Goal: Book appointment/travel/reservation

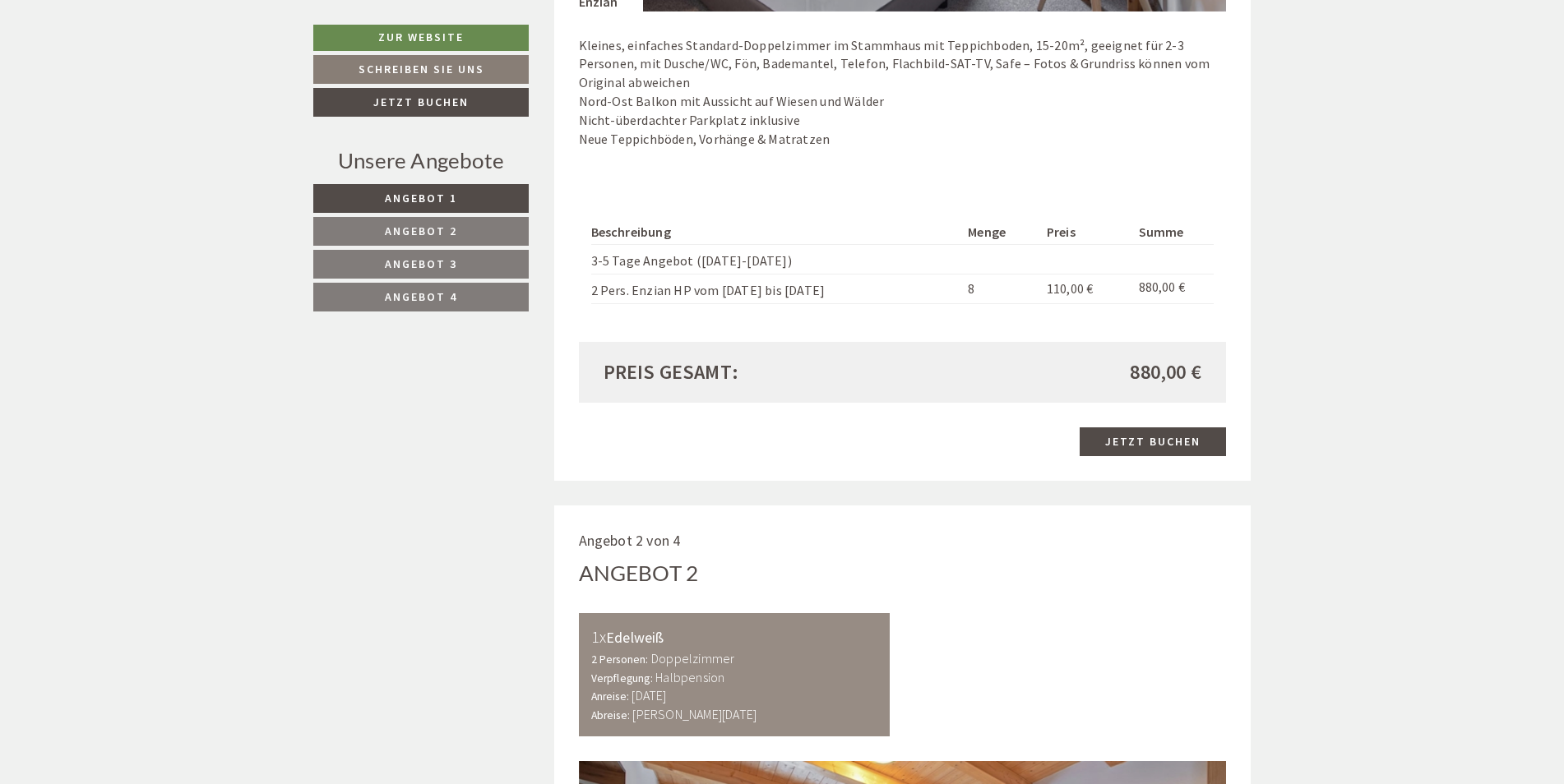
scroll to position [1562, 0]
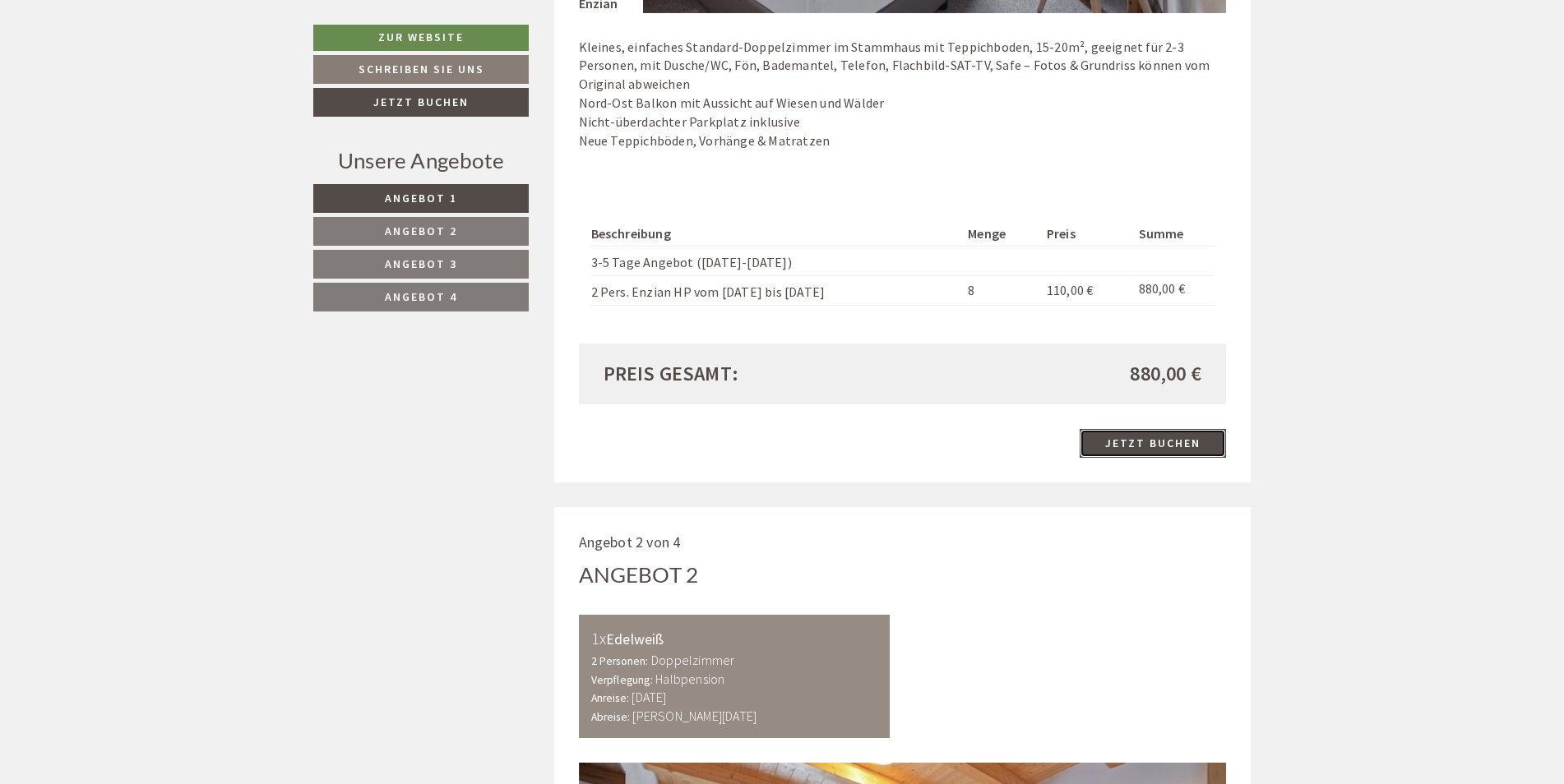
click at [1140, 445] on link "Jetzt buchen" at bounding box center [1153, 443] width 146 height 29
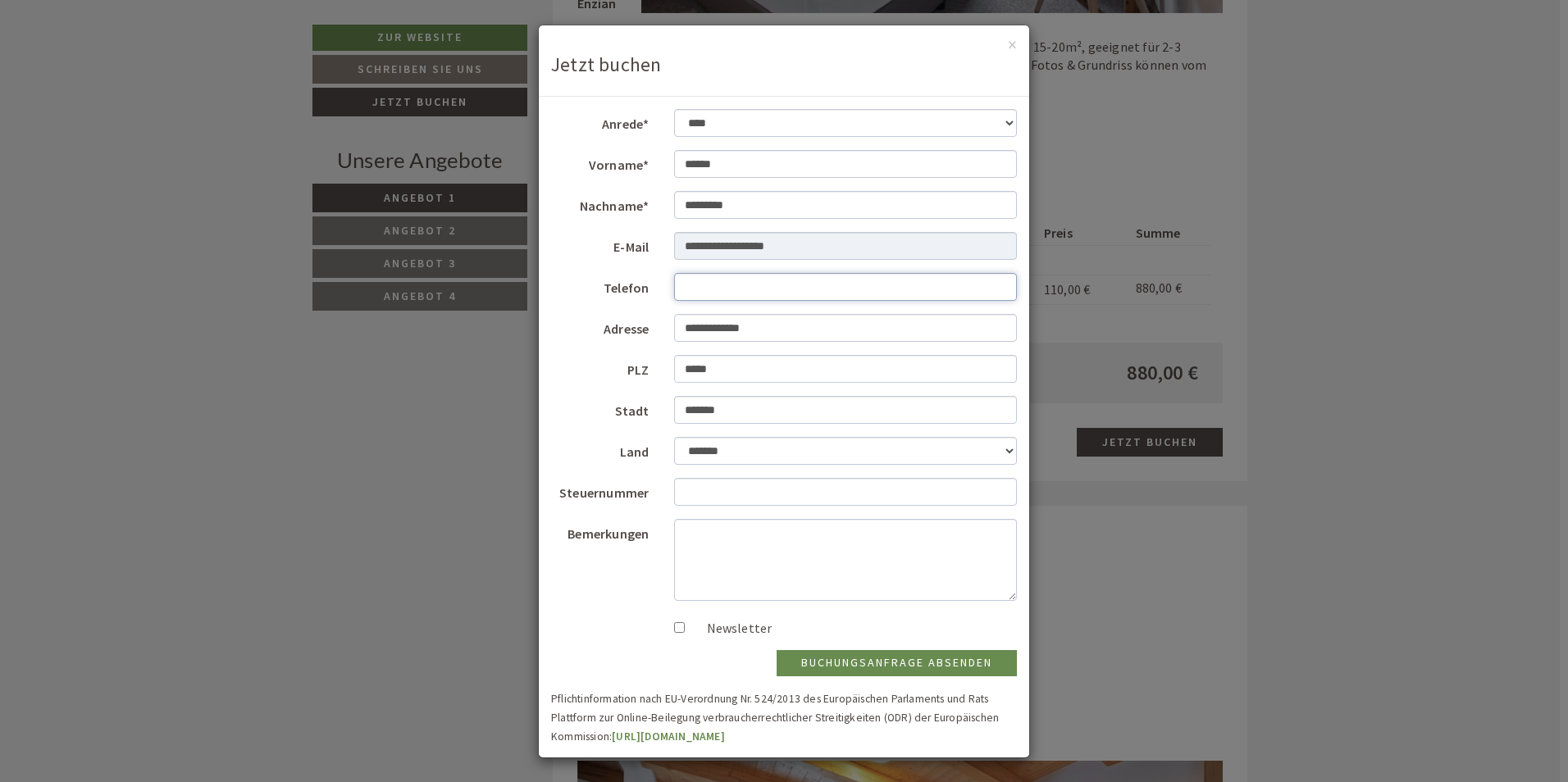
click at [725, 288] on input "Telefon" at bounding box center [846, 287] width 343 height 28
type input "**********"
select select "*"
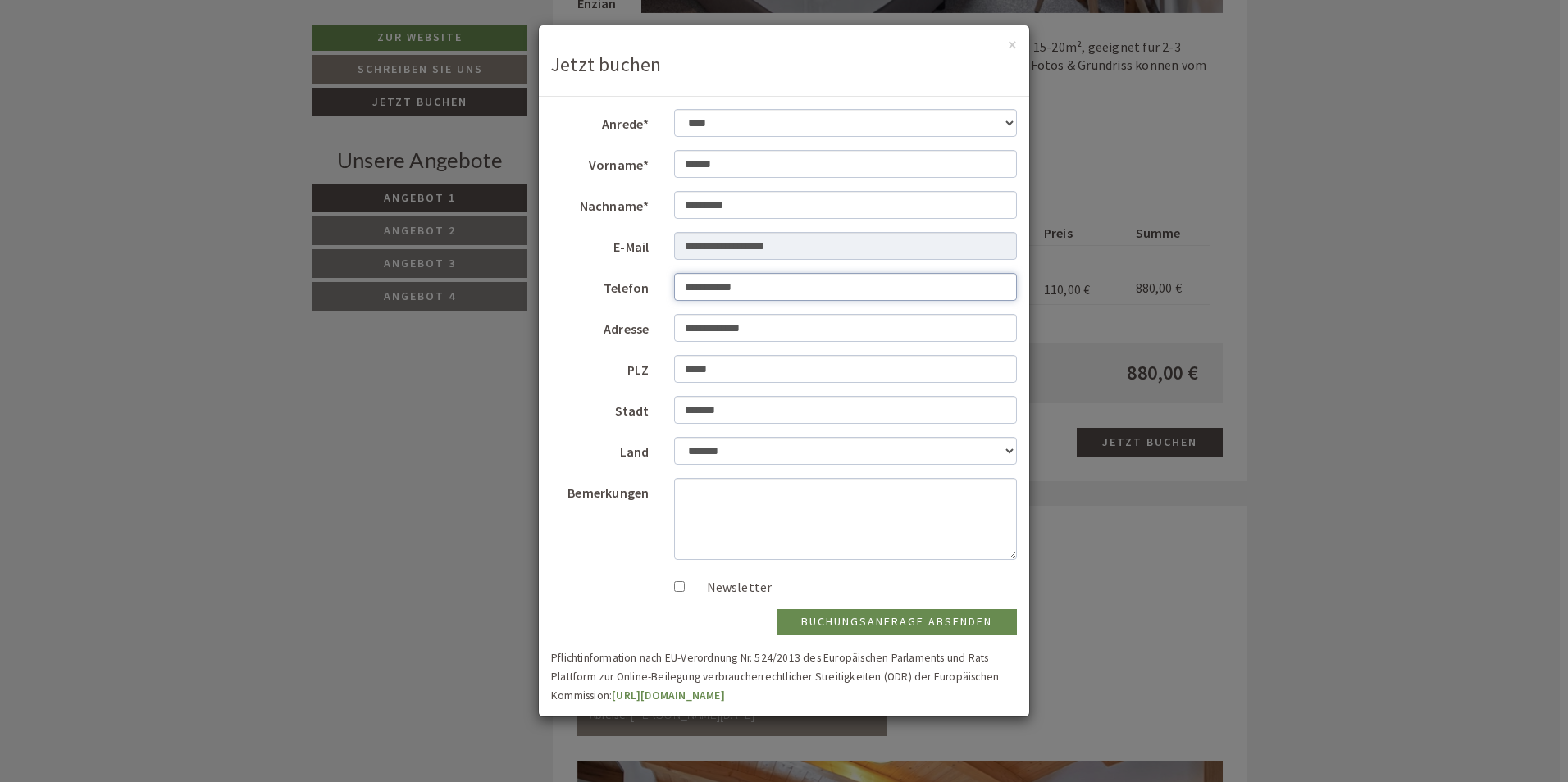
click at [779, 287] on input "**********" at bounding box center [846, 287] width 343 height 28
drag, startPoint x: 779, startPoint y: 287, endPoint x: 664, endPoint y: 281, distance: 115.2
click at [664, 281] on div "**********" at bounding box center [846, 287] width 368 height 29
click at [683, 281] on input "**********" at bounding box center [846, 287] width 343 height 28
type input "**********"
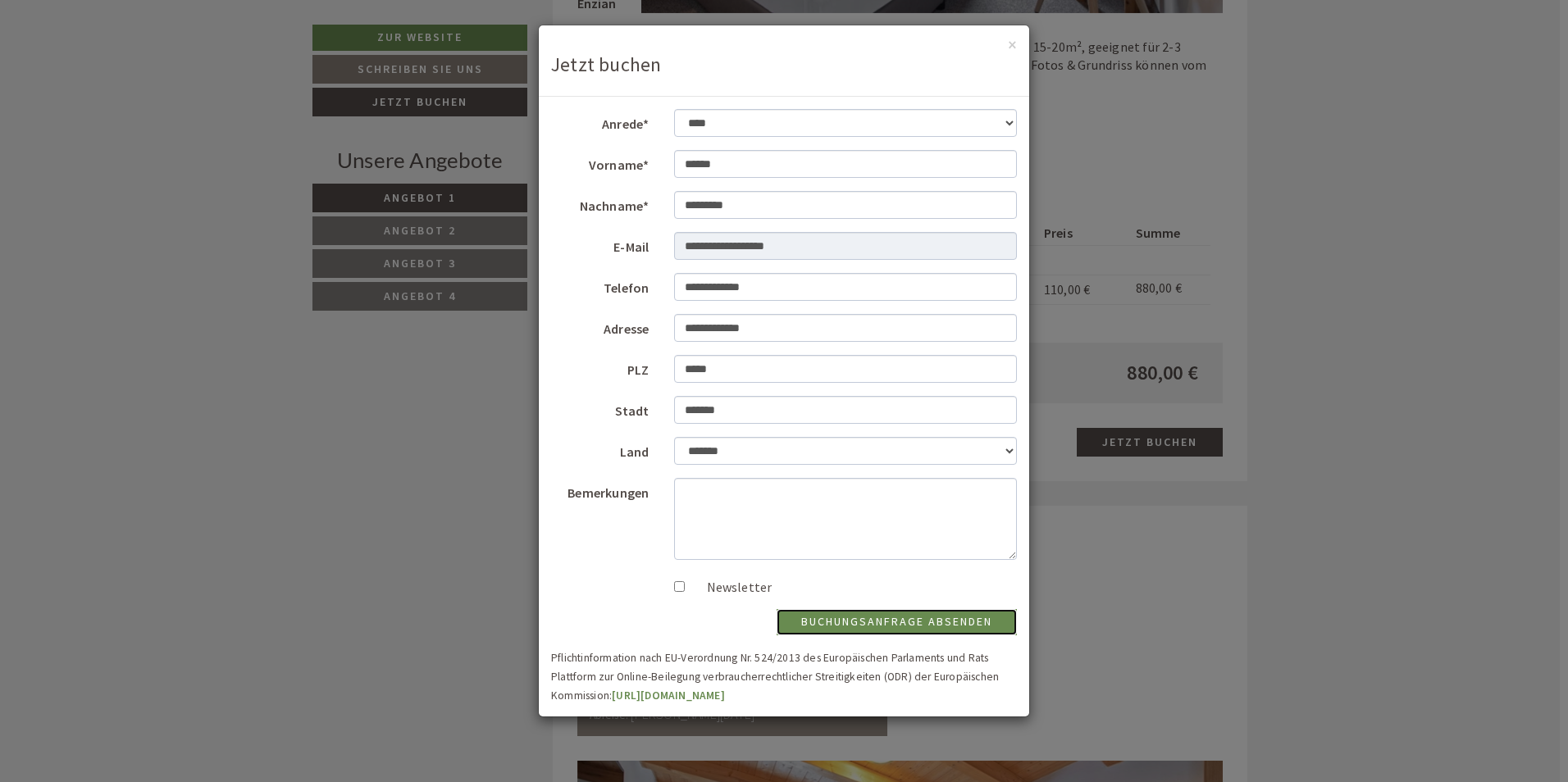
click at [864, 621] on button "Buchungsanfrage absenden" at bounding box center [896, 622] width 240 height 26
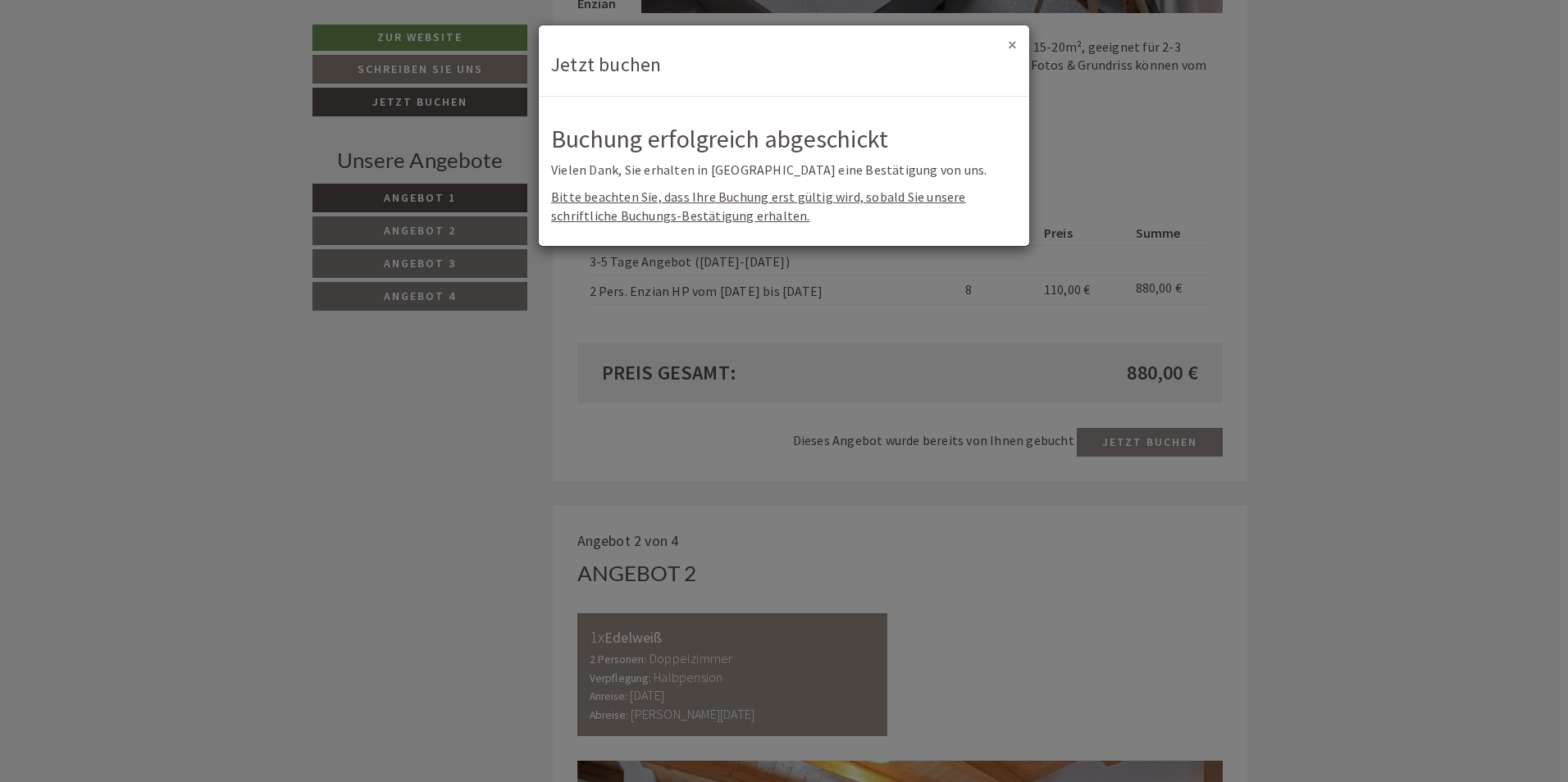
click at [1013, 45] on button "×" at bounding box center [1011, 44] width 9 height 17
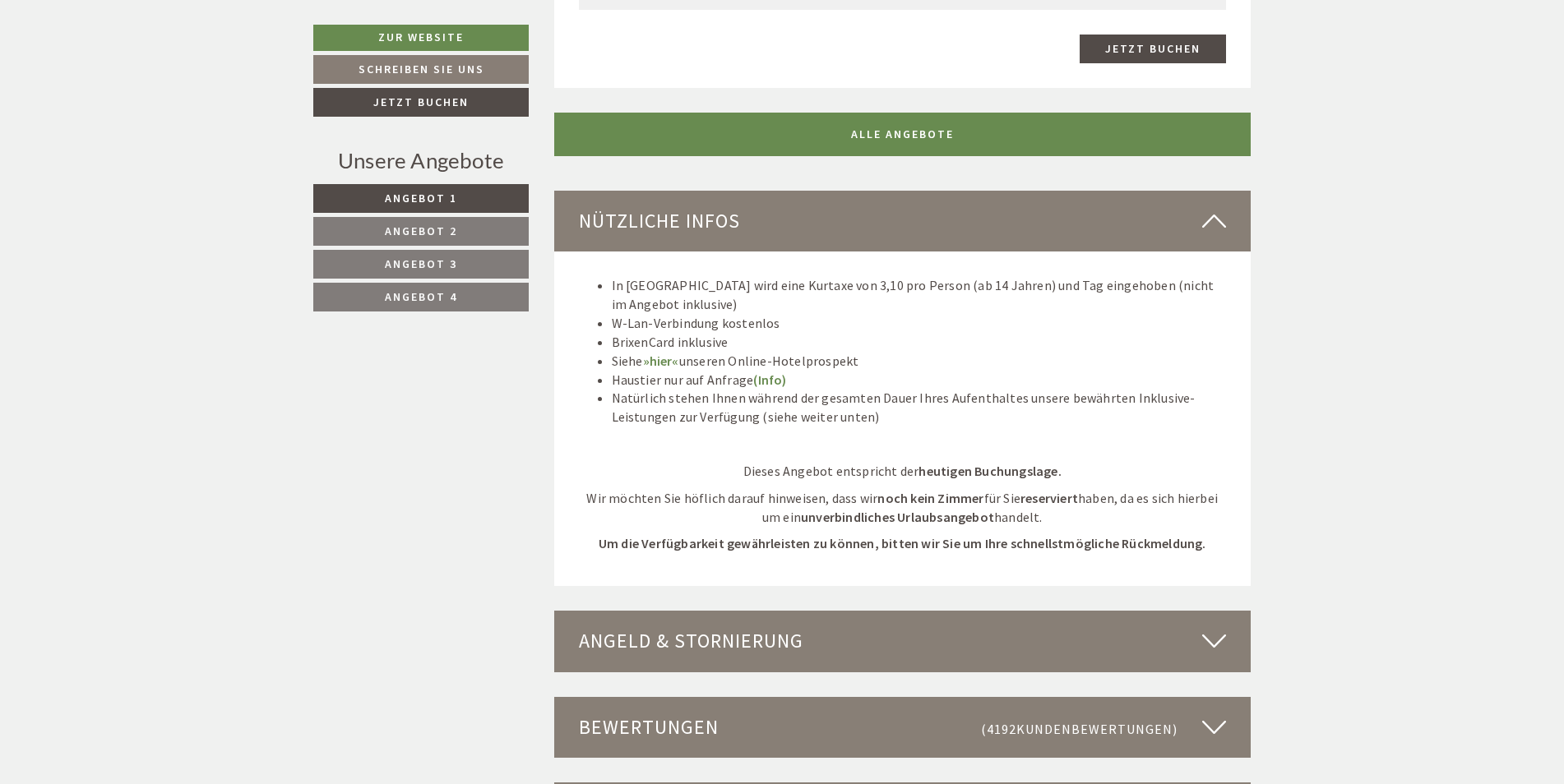
scroll to position [4110, 0]
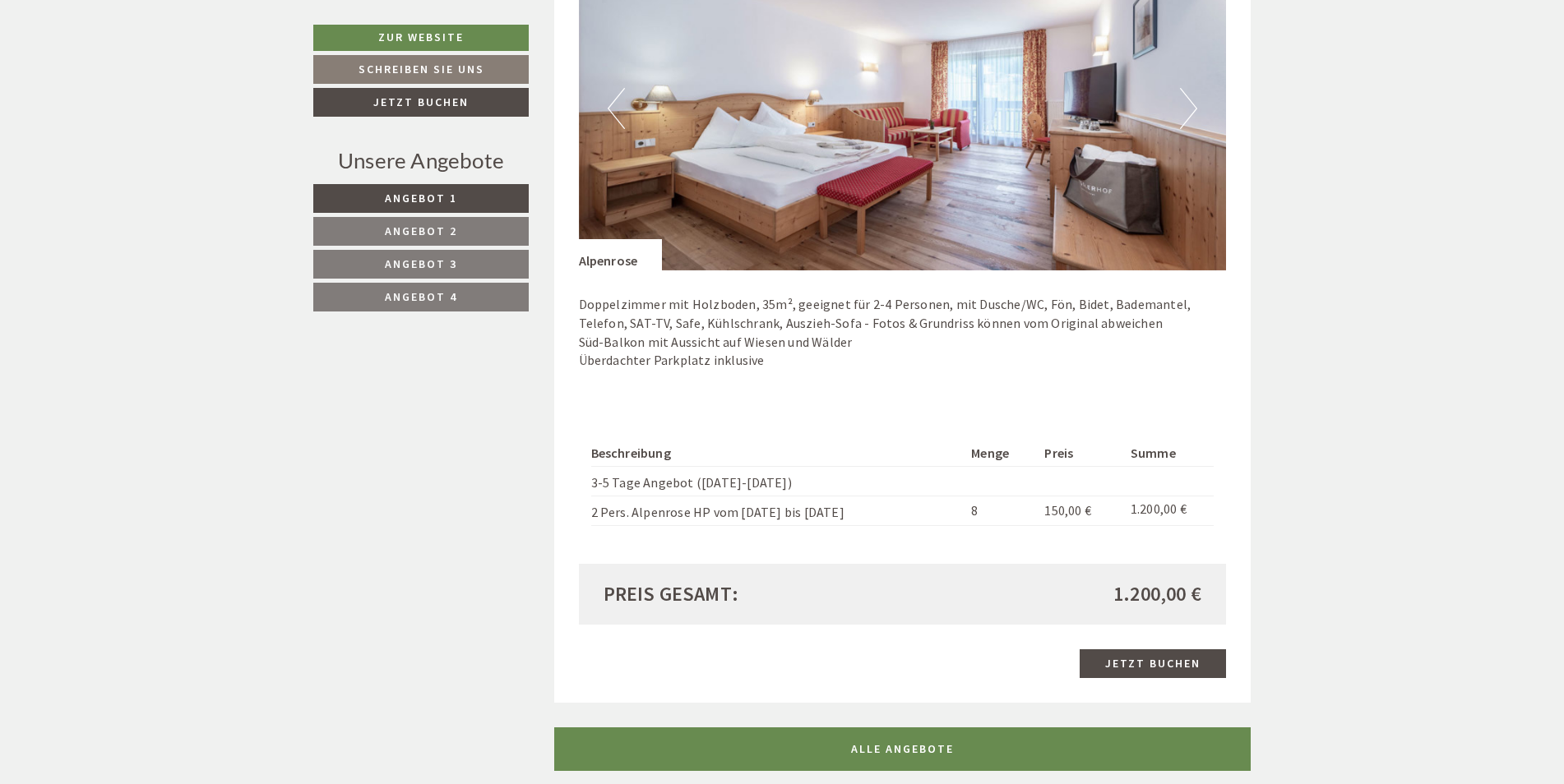
click at [429, 301] on span "Angebot 4" at bounding box center [421, 296] width 73 height 15
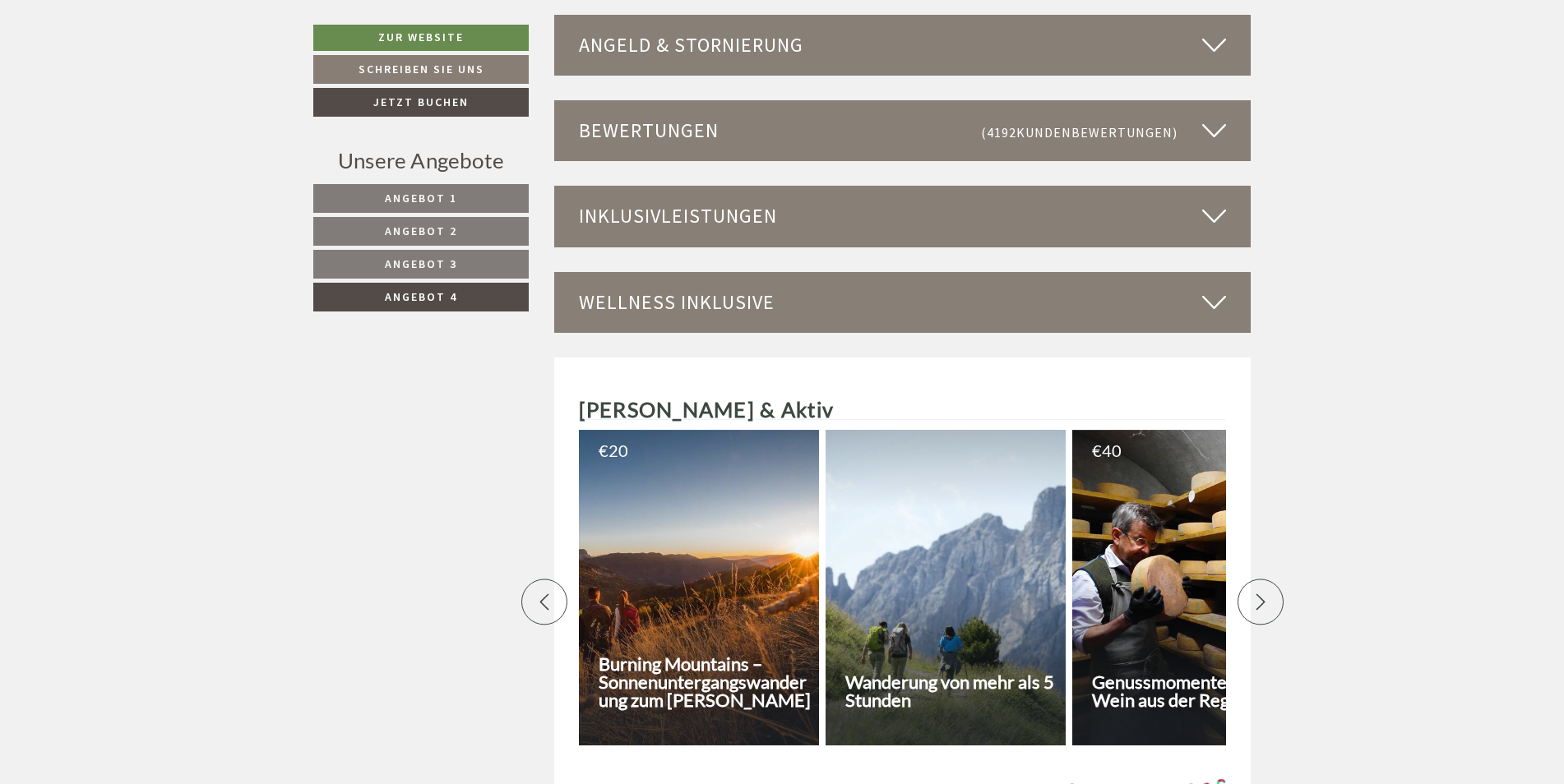
scroll to position [2557, 0]
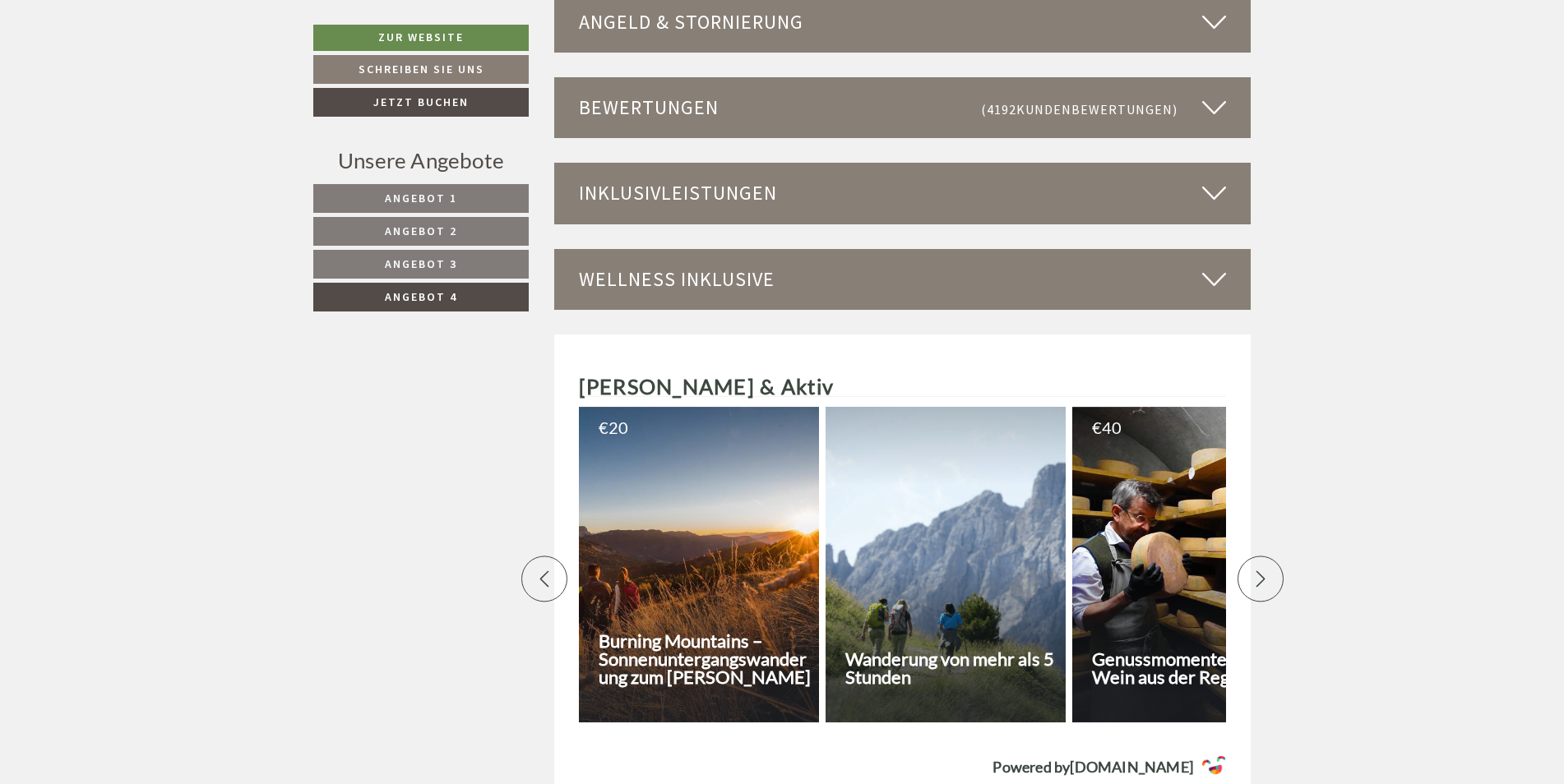
click at [1250, 570] on div at bounding box center [1260, 579] width 46 height 46
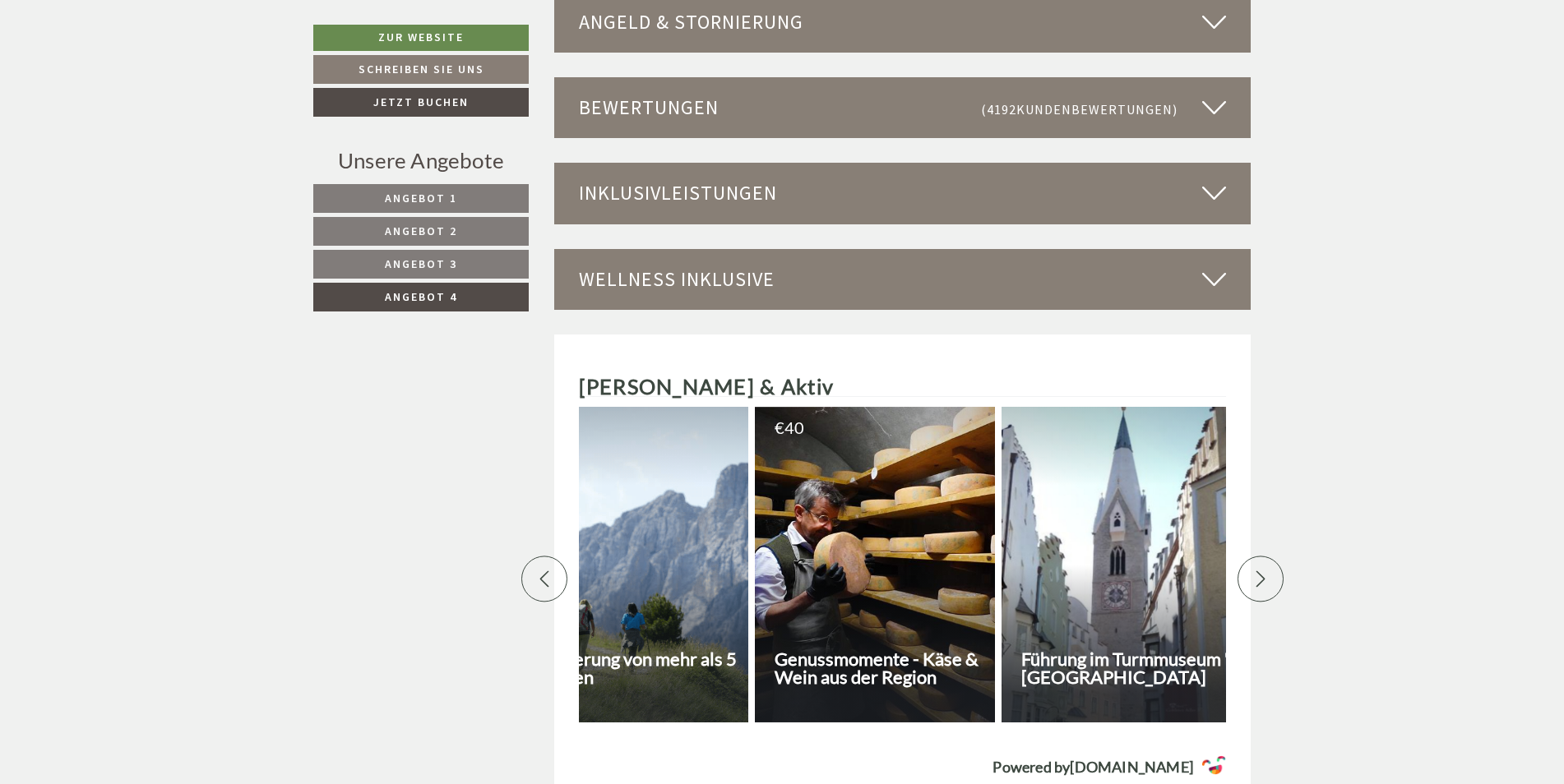
scroll to position [0, 575]
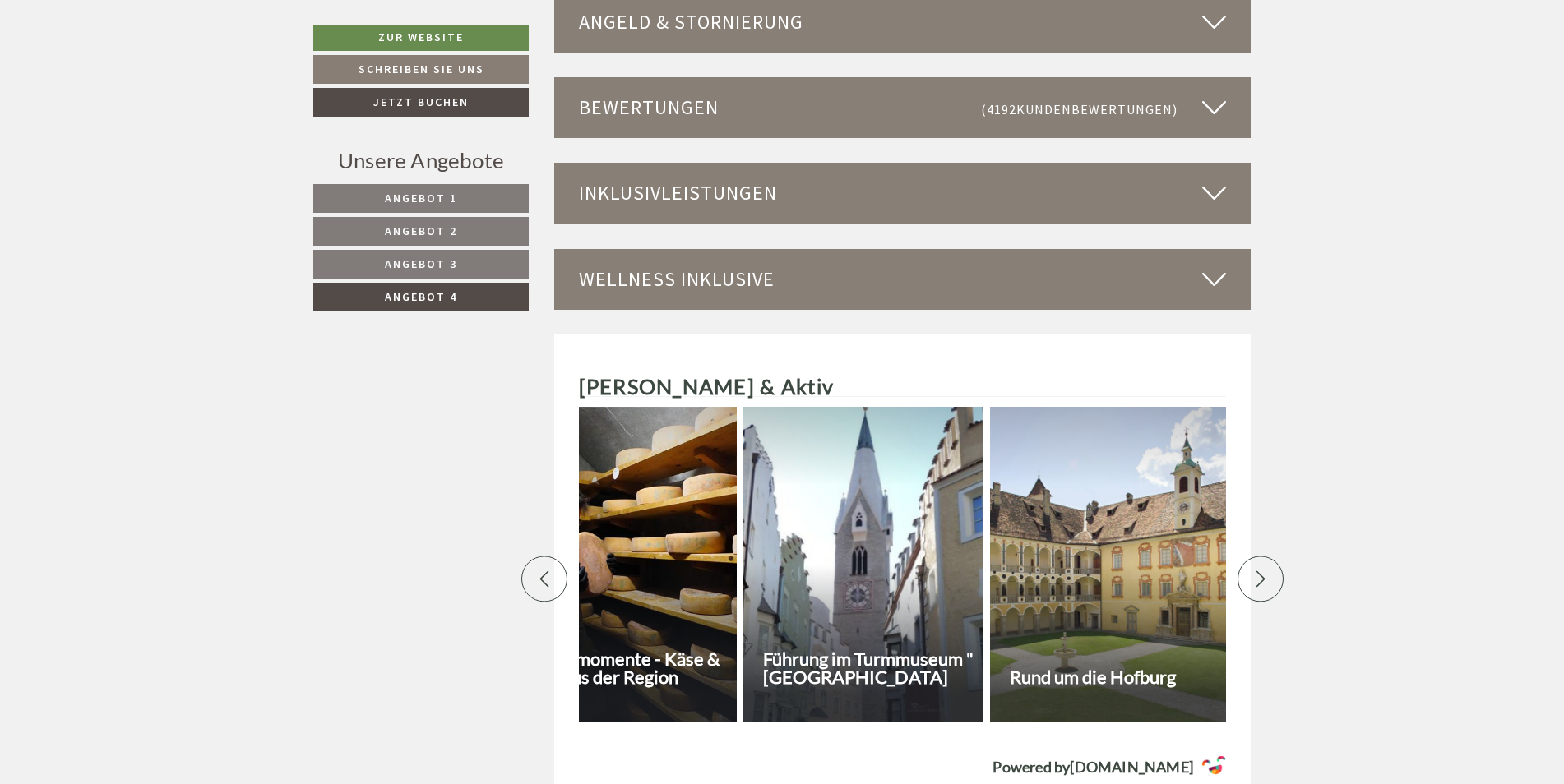
click at [1250, 570] on div at bounding box center [1260, 579] width 46 height 46
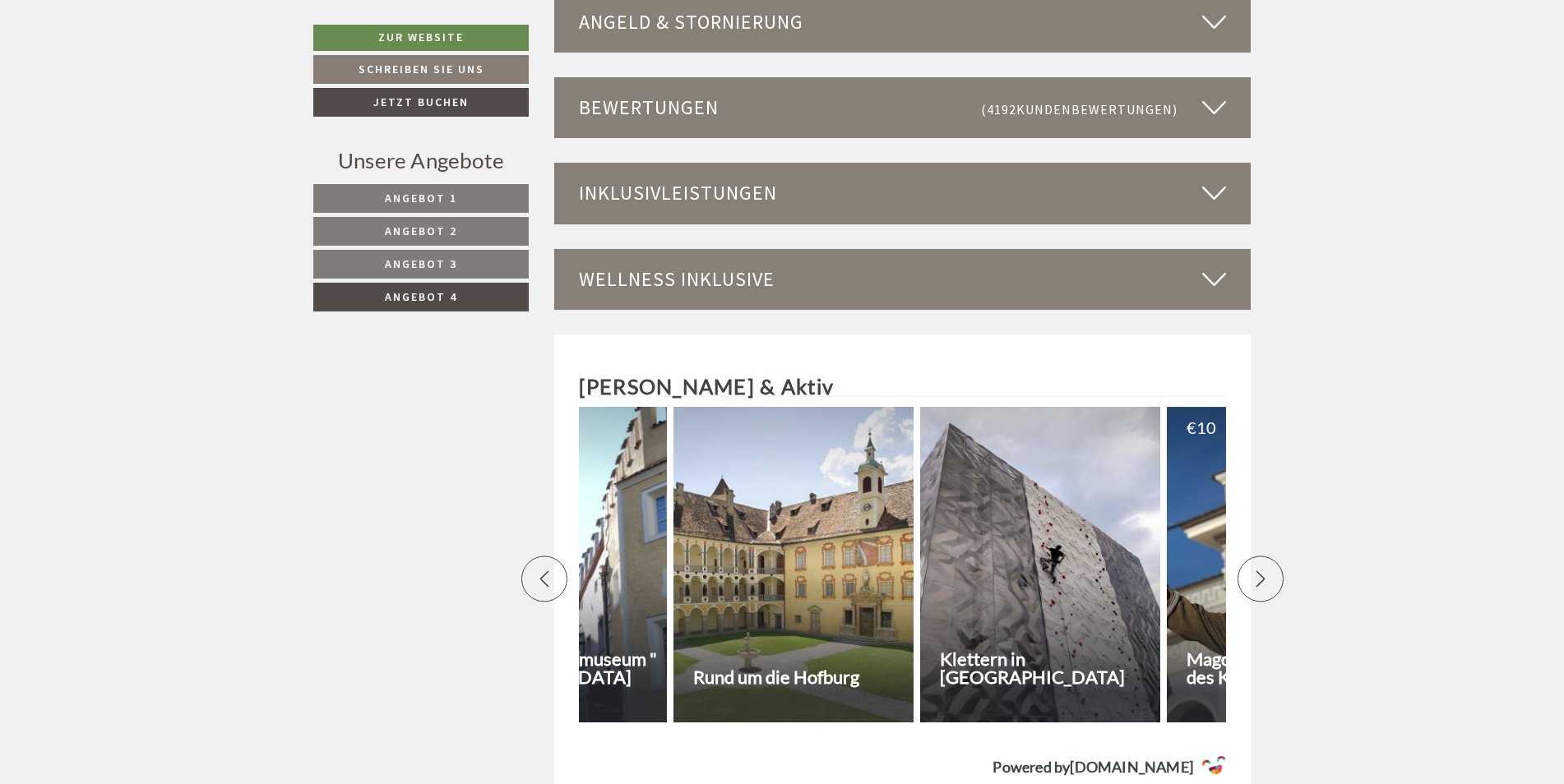
scroll to position [0, 1152]
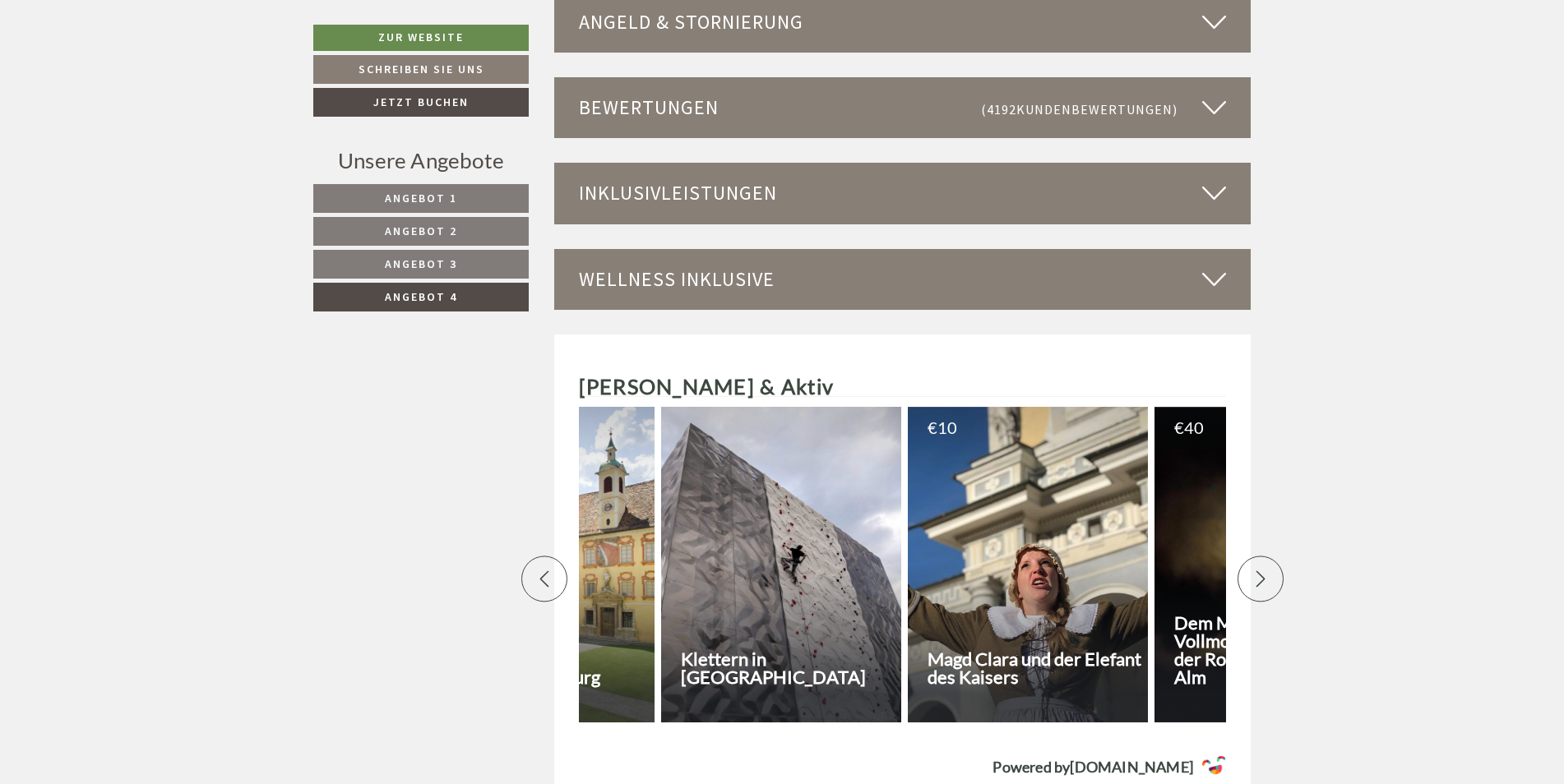
click at [1250, 570] on div at bounding box center [1260, 579] width 46 height 46
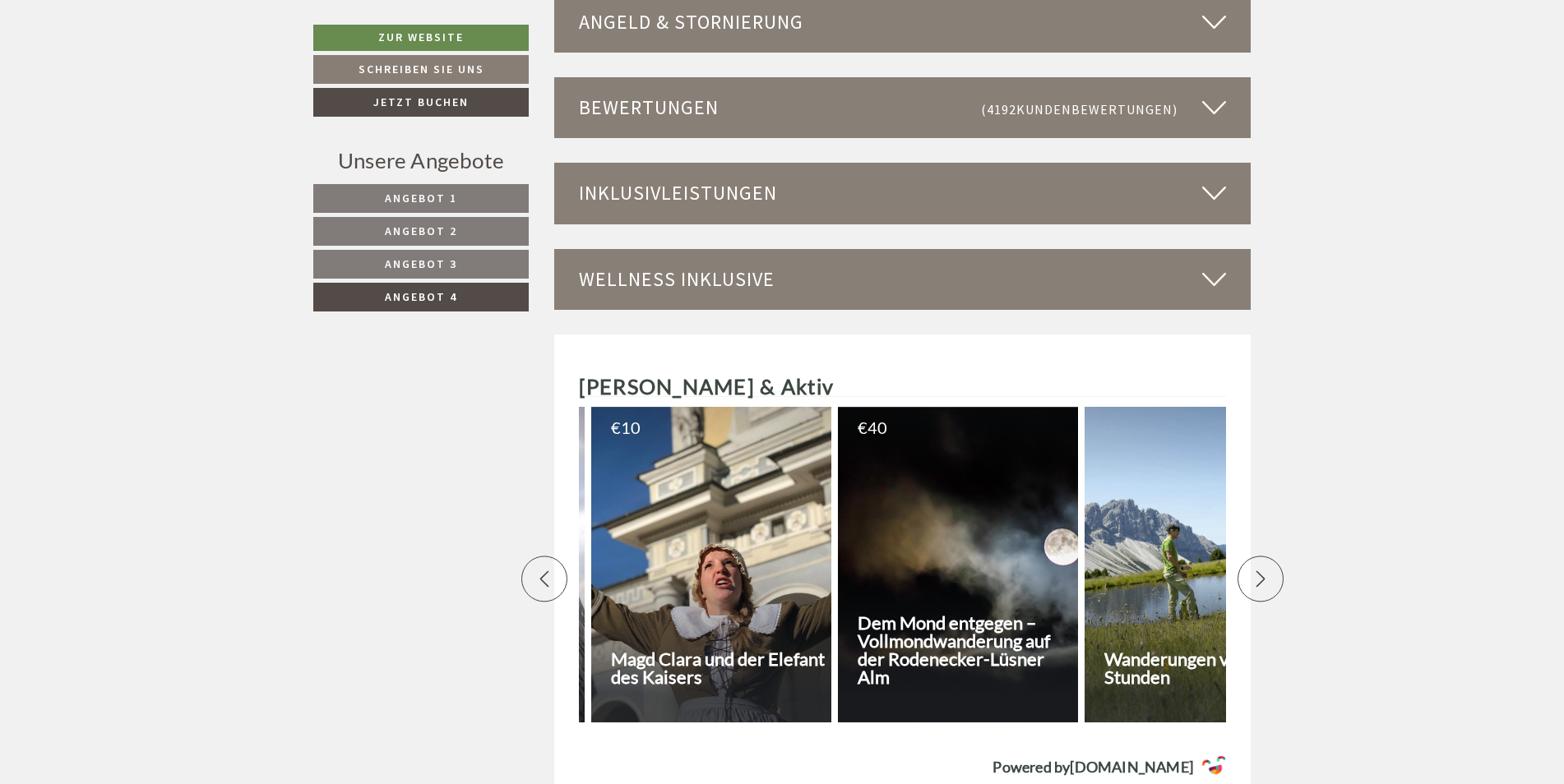
scroll to position [0, 1727]
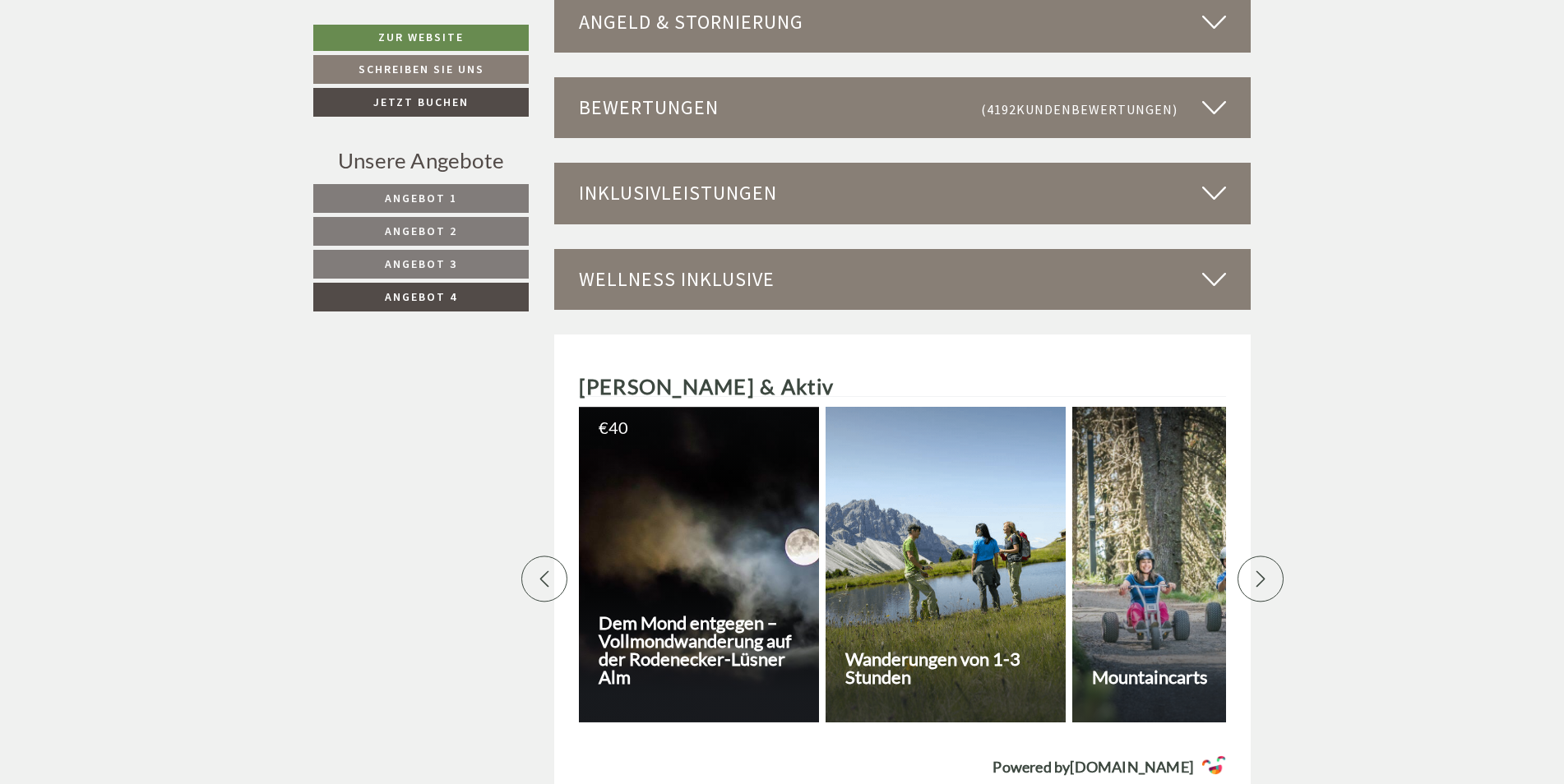
click at [1250, 570] on div at bounding box center [1260, 579] width 46 height 46
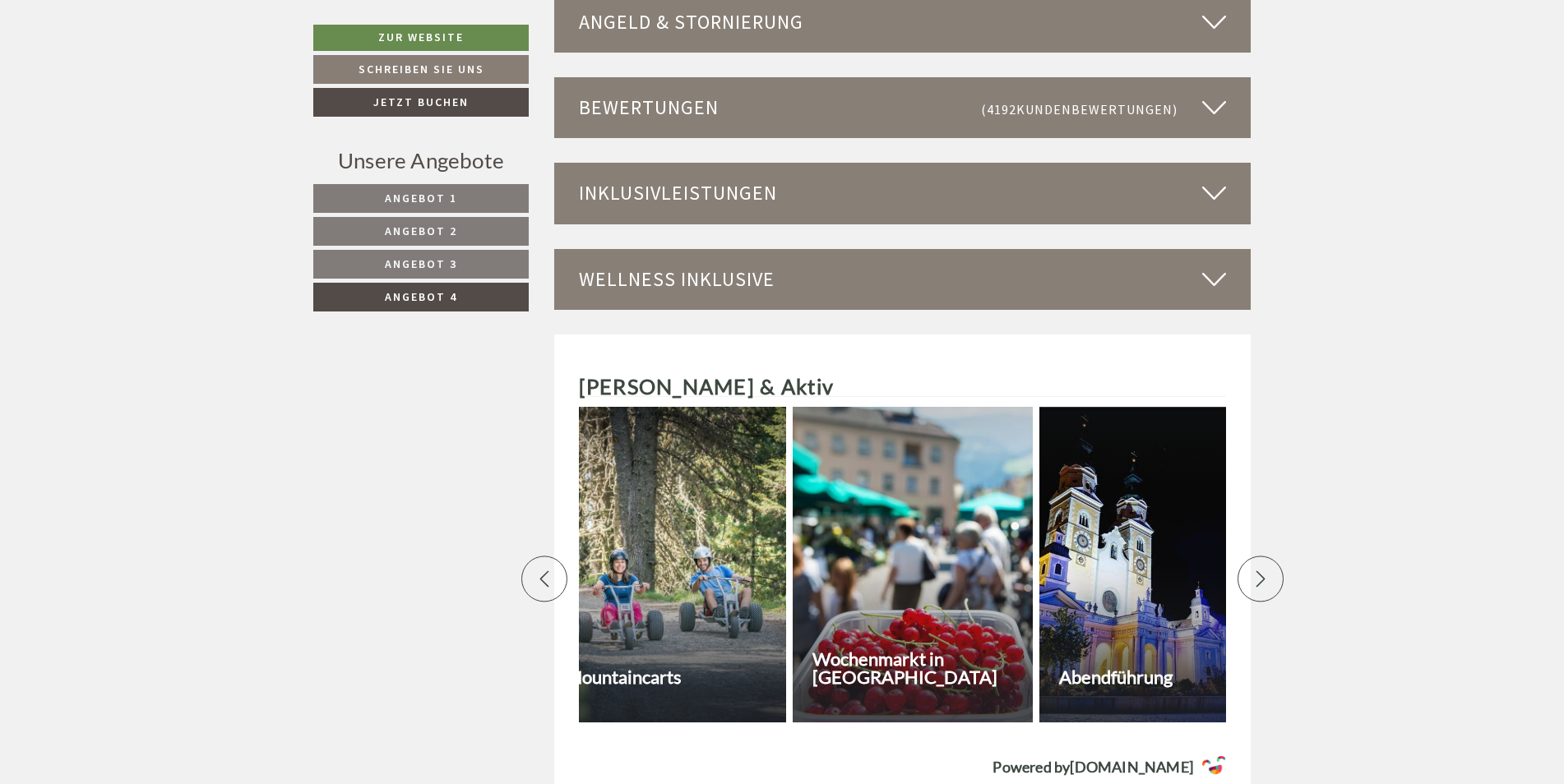
scroll to position [0, 2303]
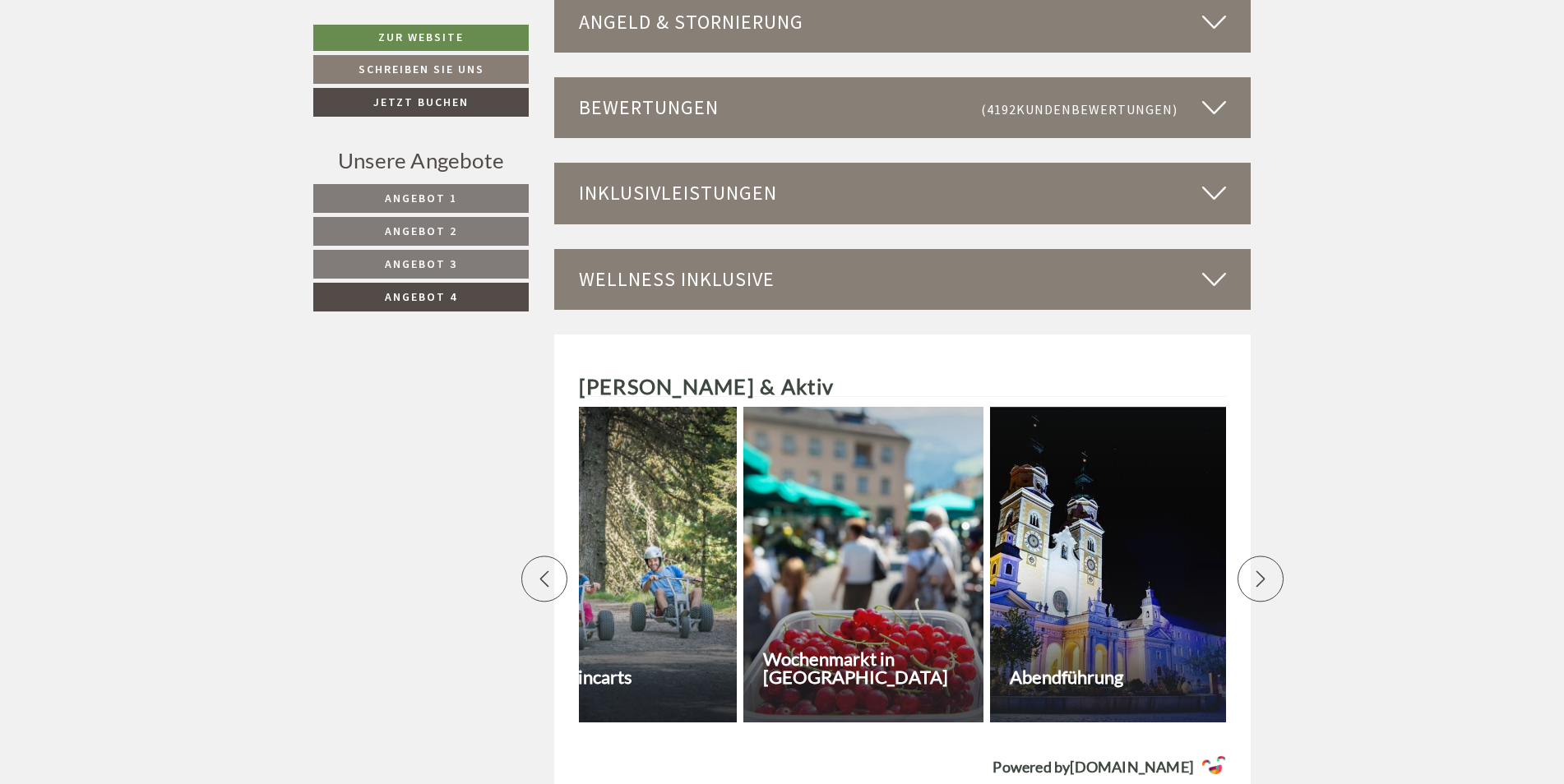
click at [1250, 570] on div at bounding box center [1260, 579] width 46 height 46
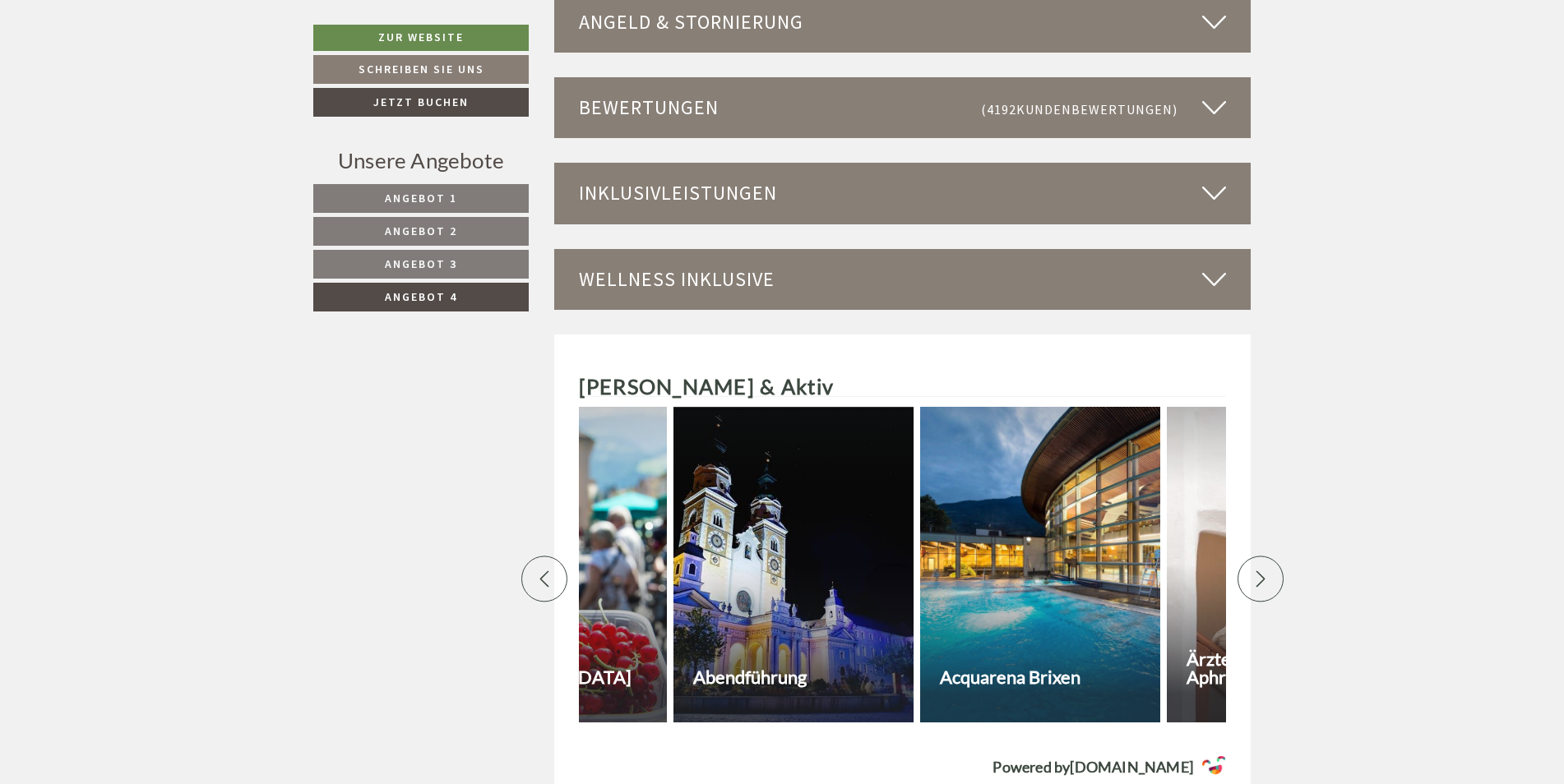
scroll to position [0, 2879]
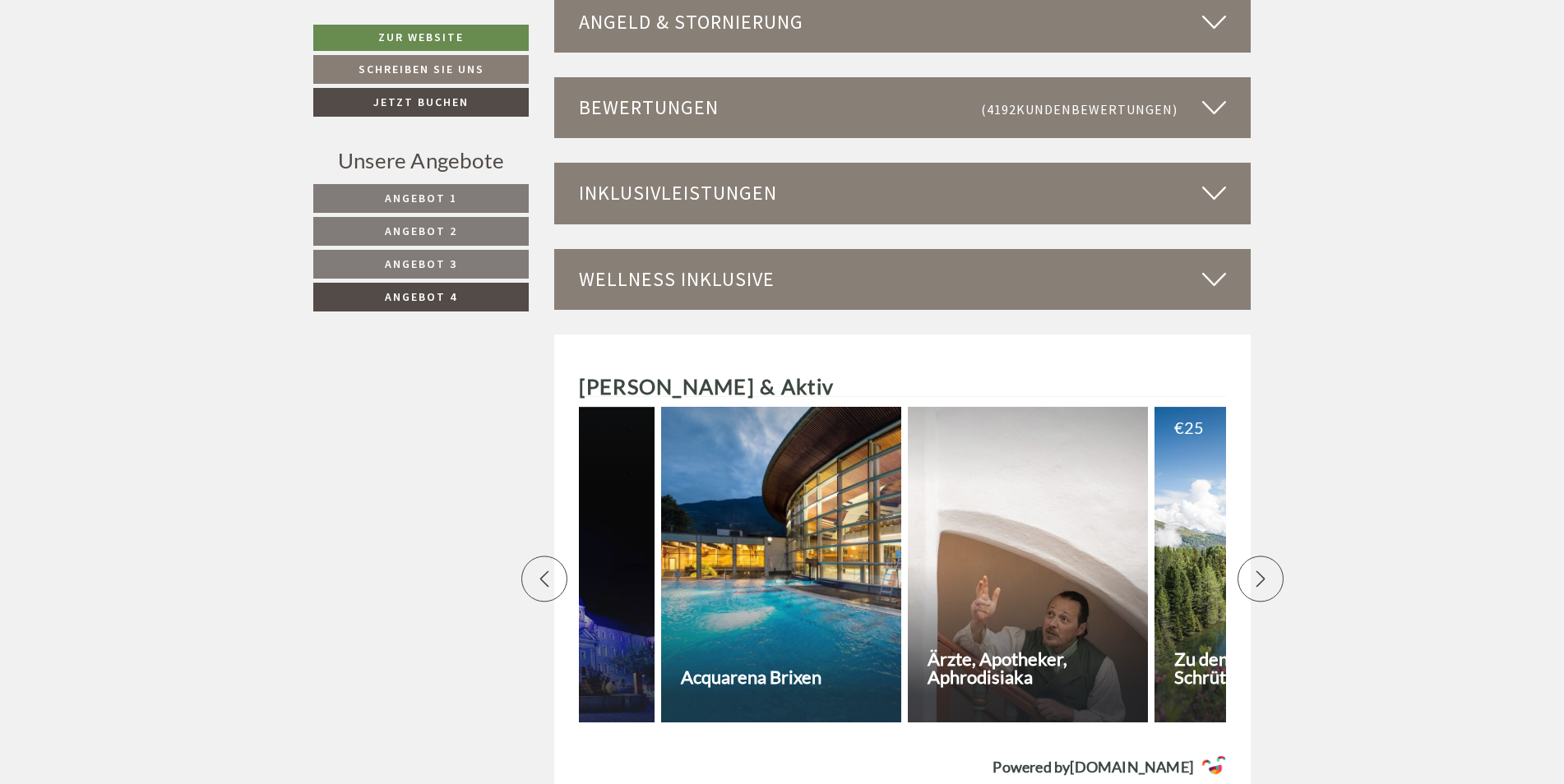
click at [1250, 570] on div at bounding box center [1260, 579] width 46 height 46
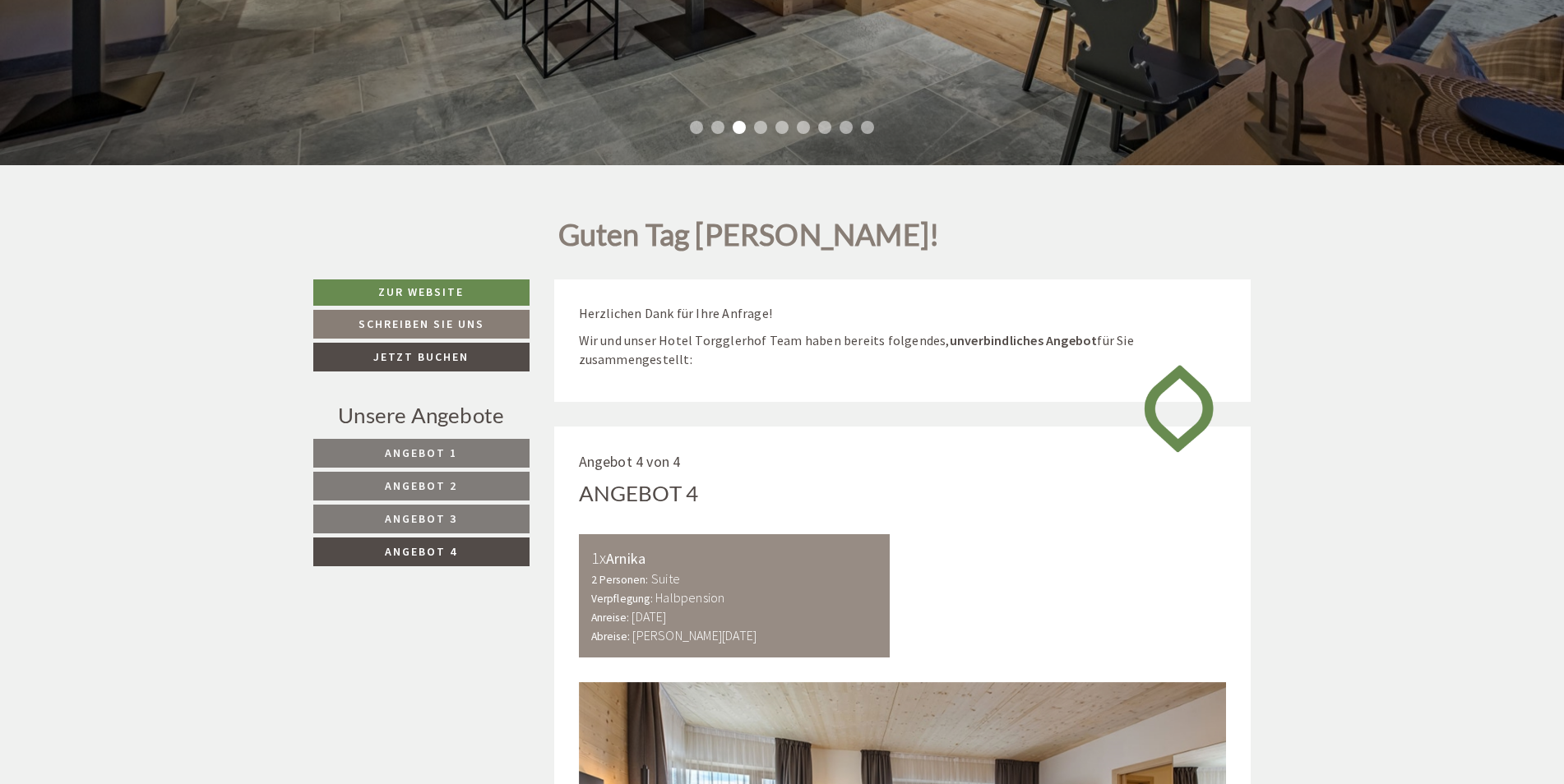
scroll to position [420, 0]
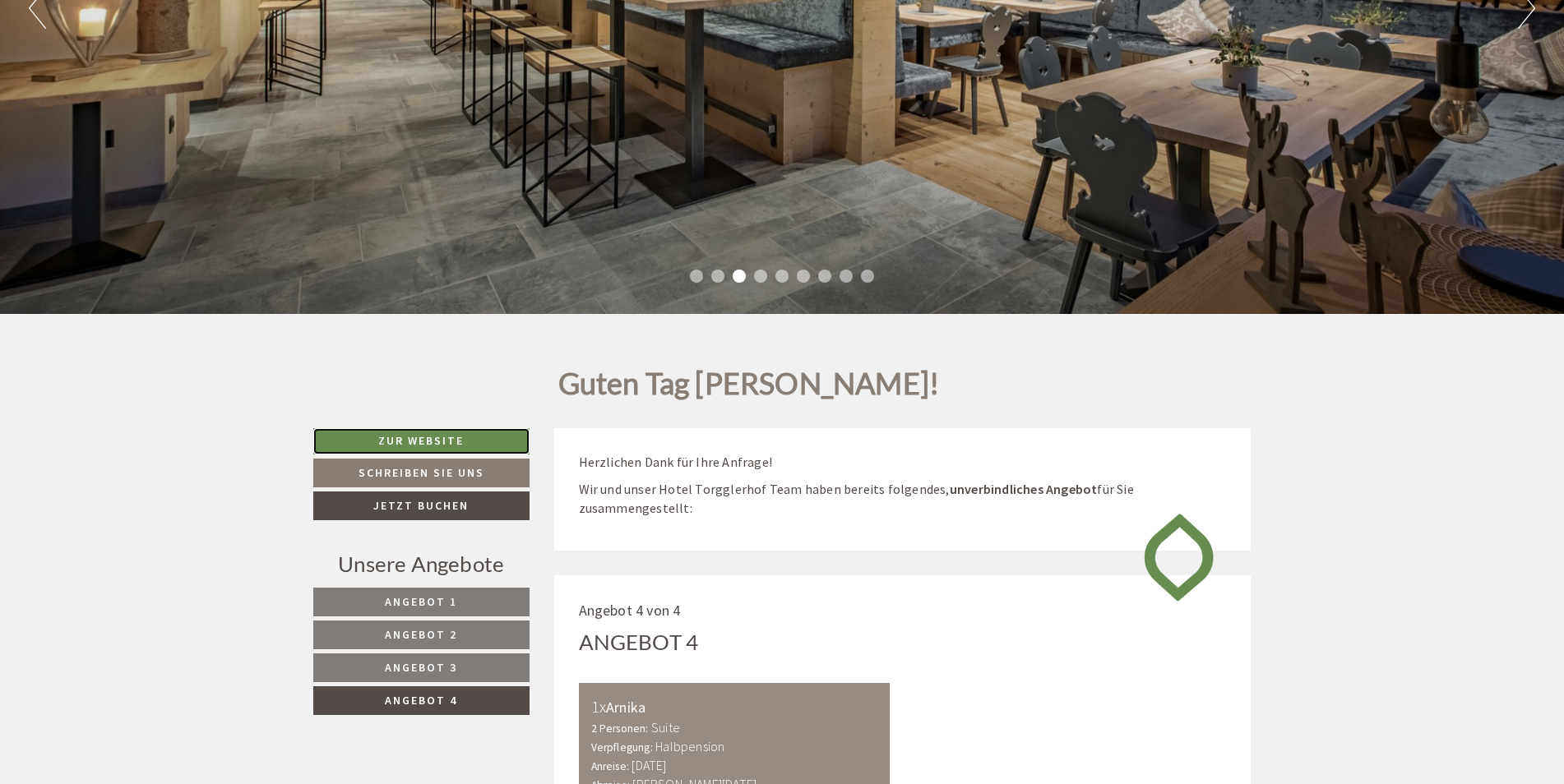
click at [439, 438] on link "Zur Website" at bounding box center [421, 441] width 216 height 26
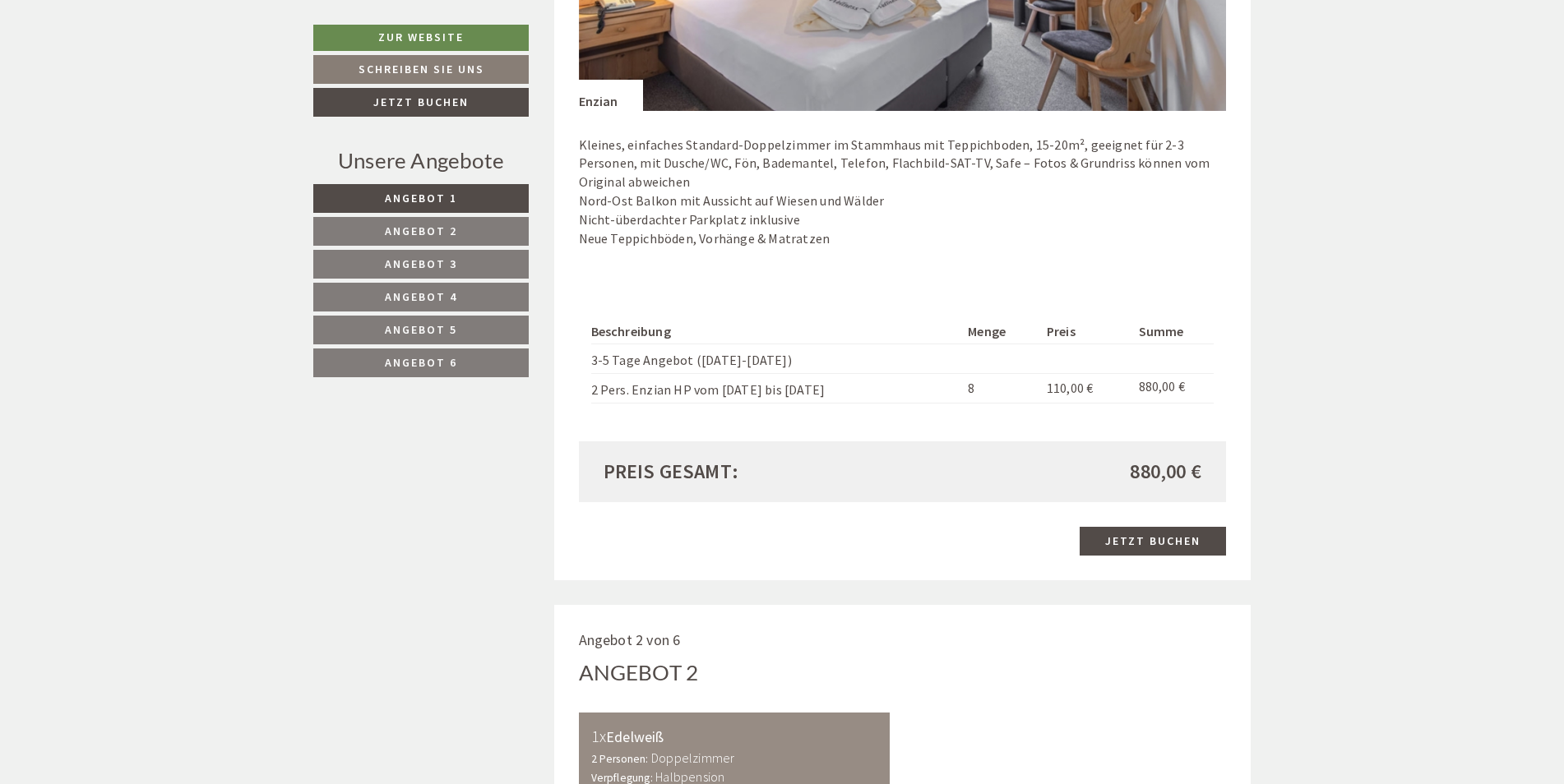
scroll to position [1479, 0]
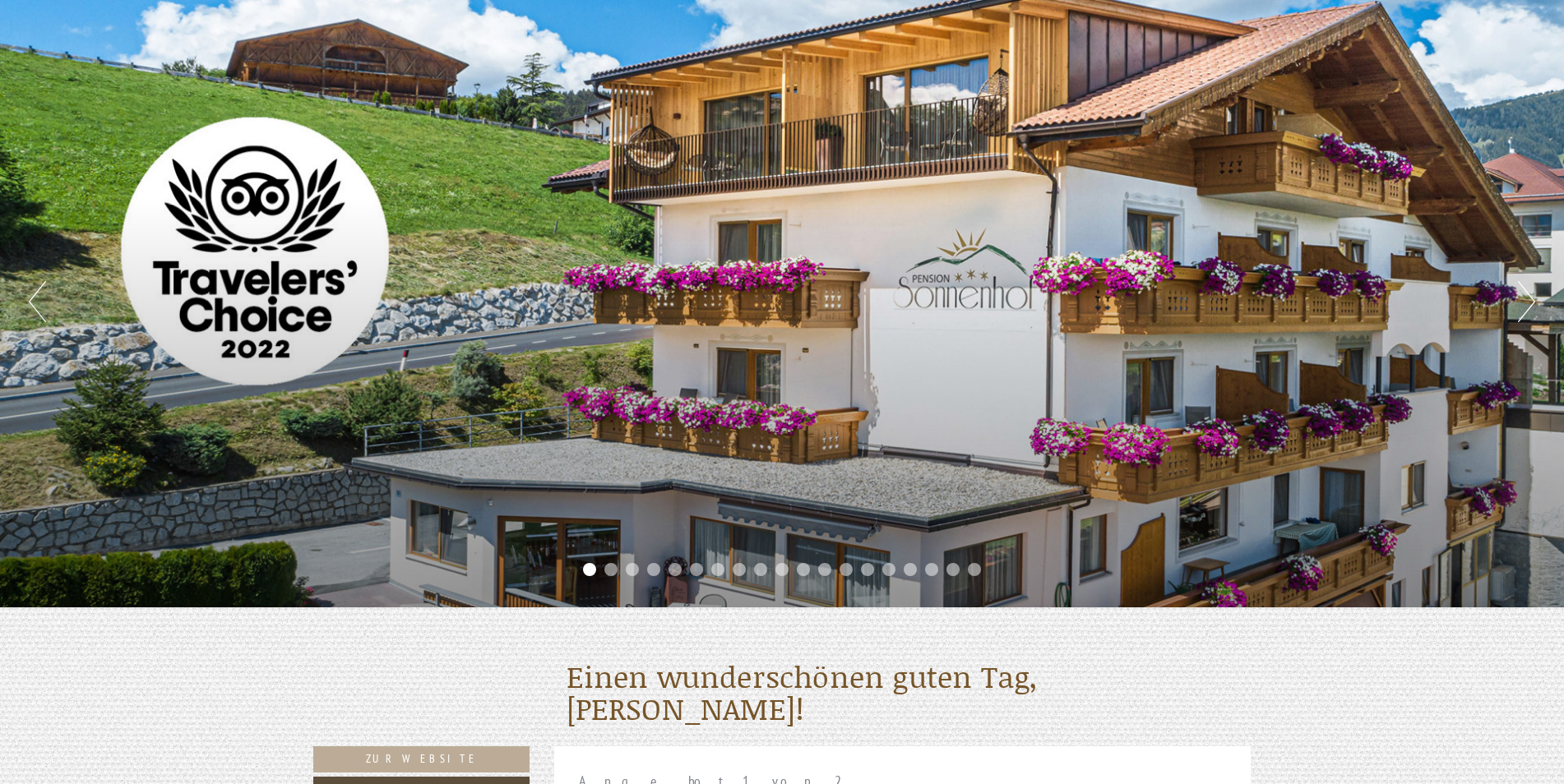
scroll to position [247, 0]
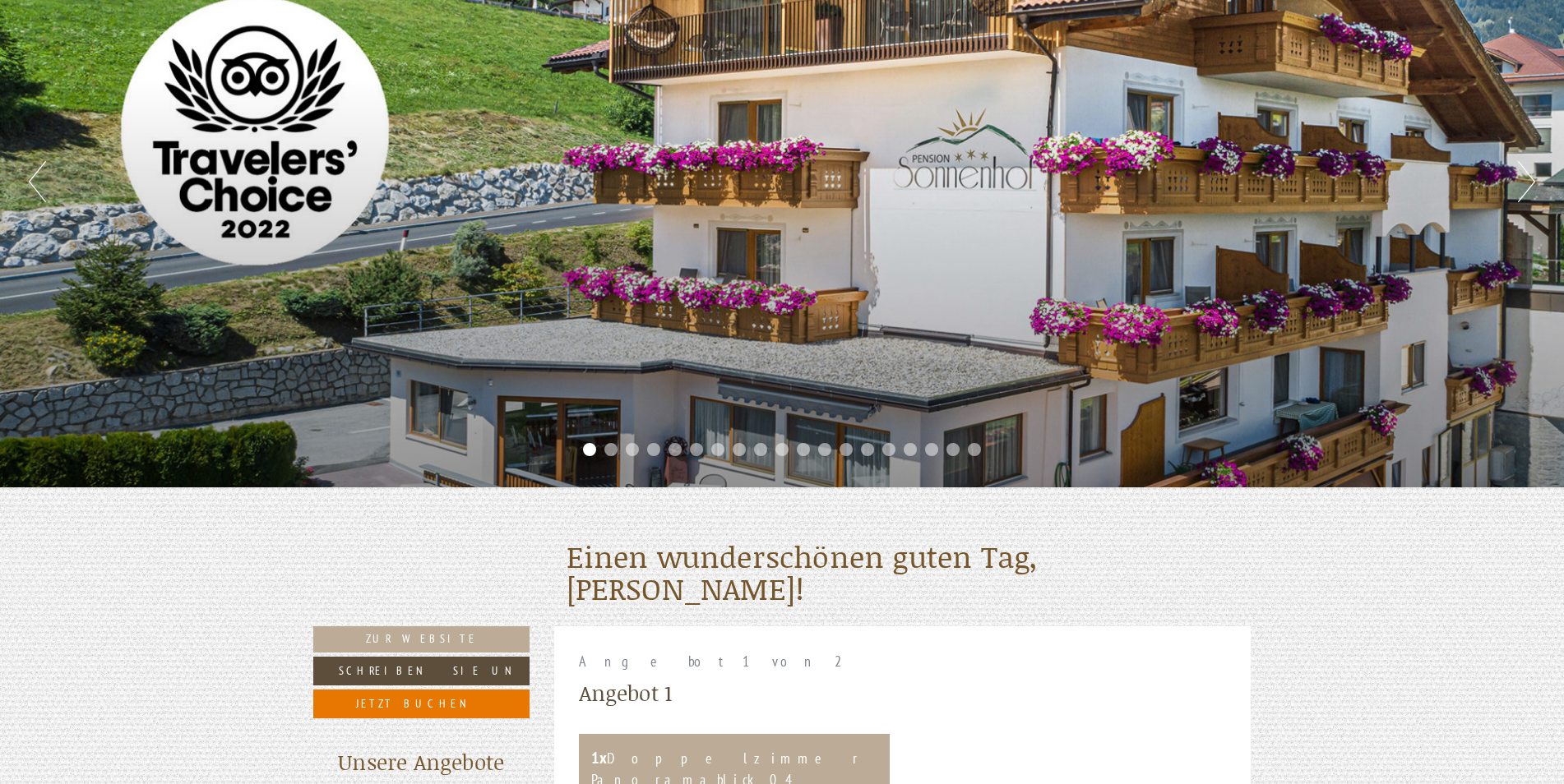
click at [1526, 177] on button "Next" at bounding box center [1526, 181] width 17 height 41
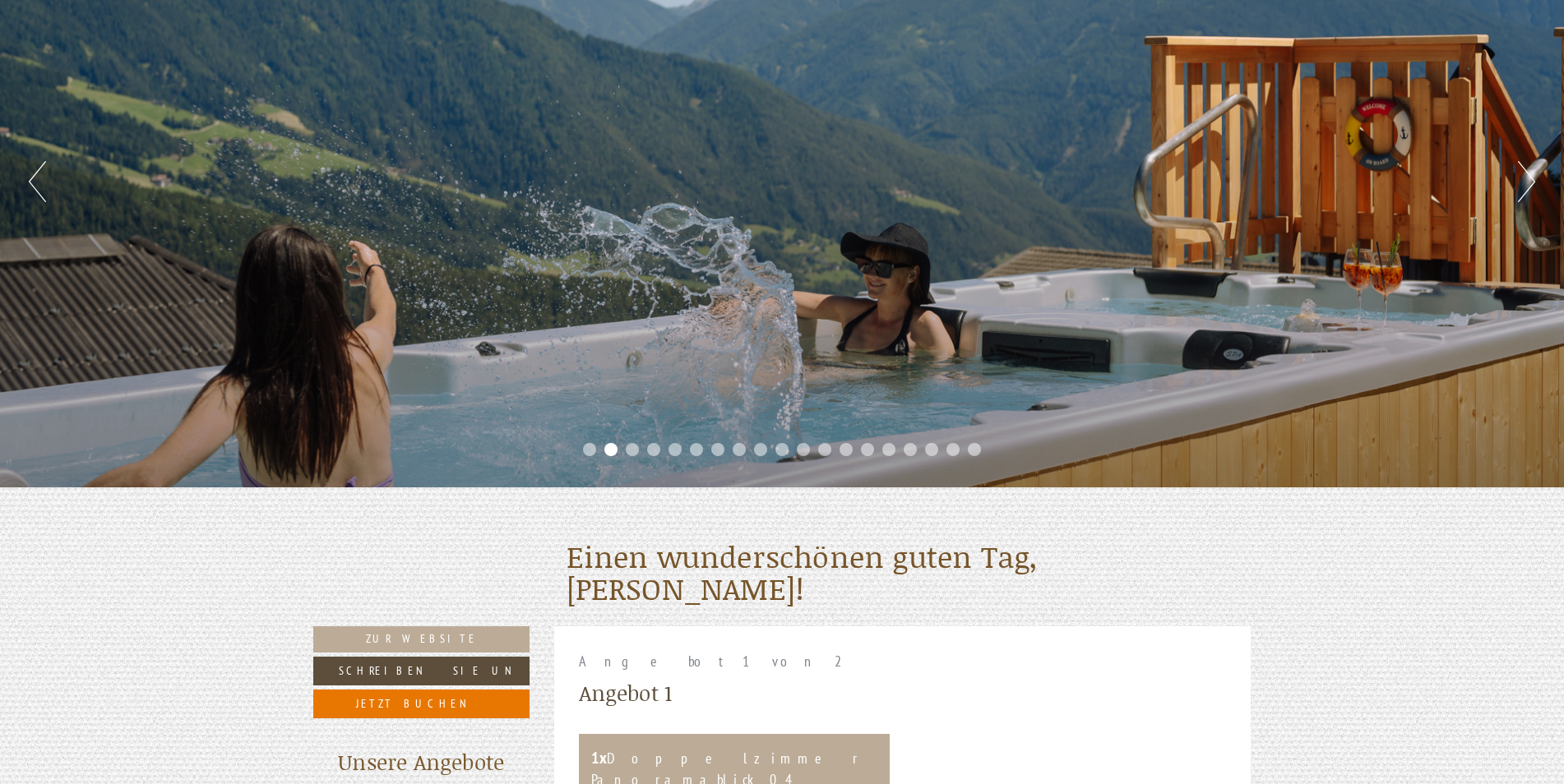
click at [1526, 177] on button "Next" at bounding box center [1526, 181] width 17 height 41
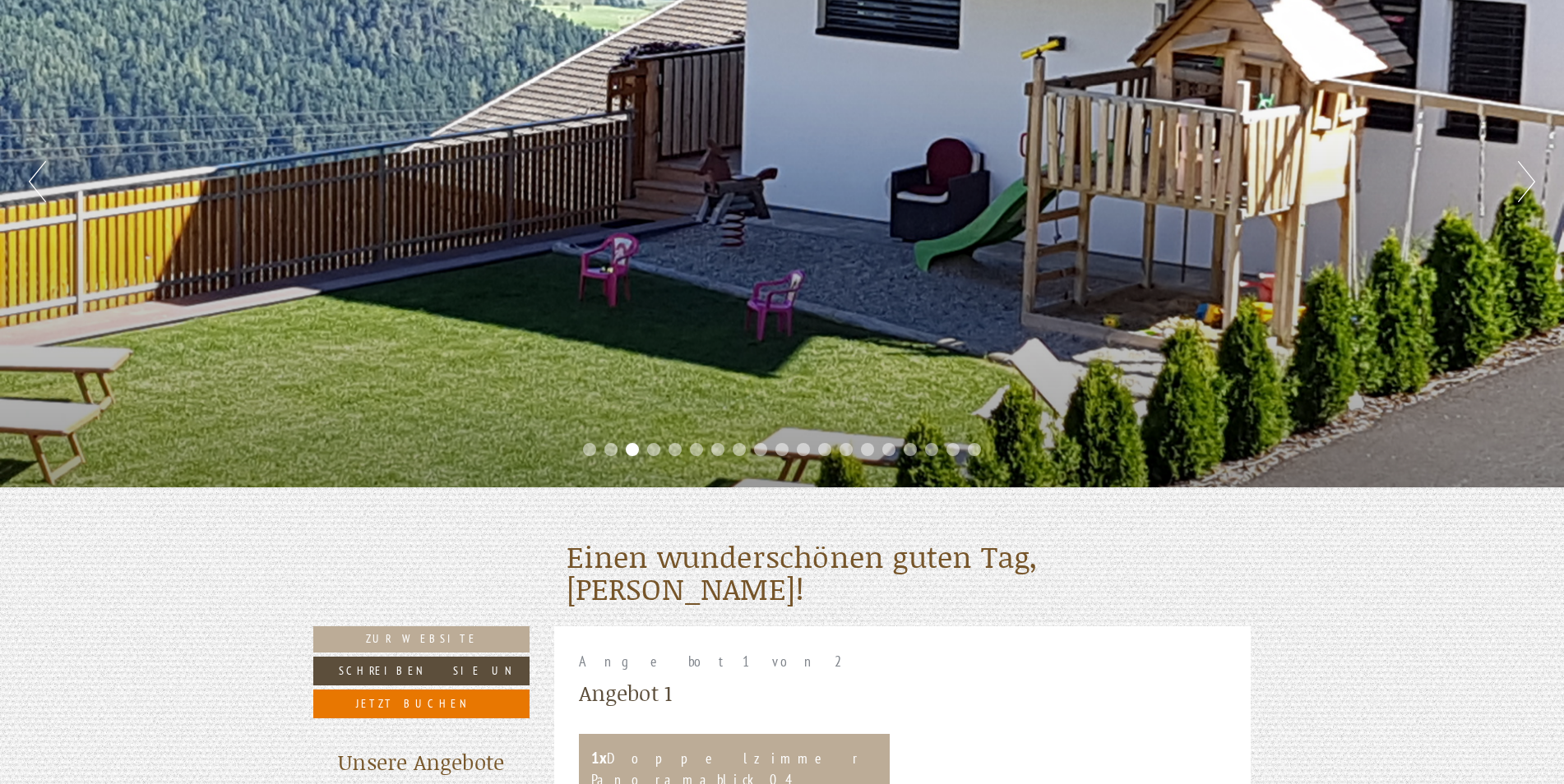
click at [1526, 177] on button "Next" at bounding box center [1526, 181] width 17 height 41
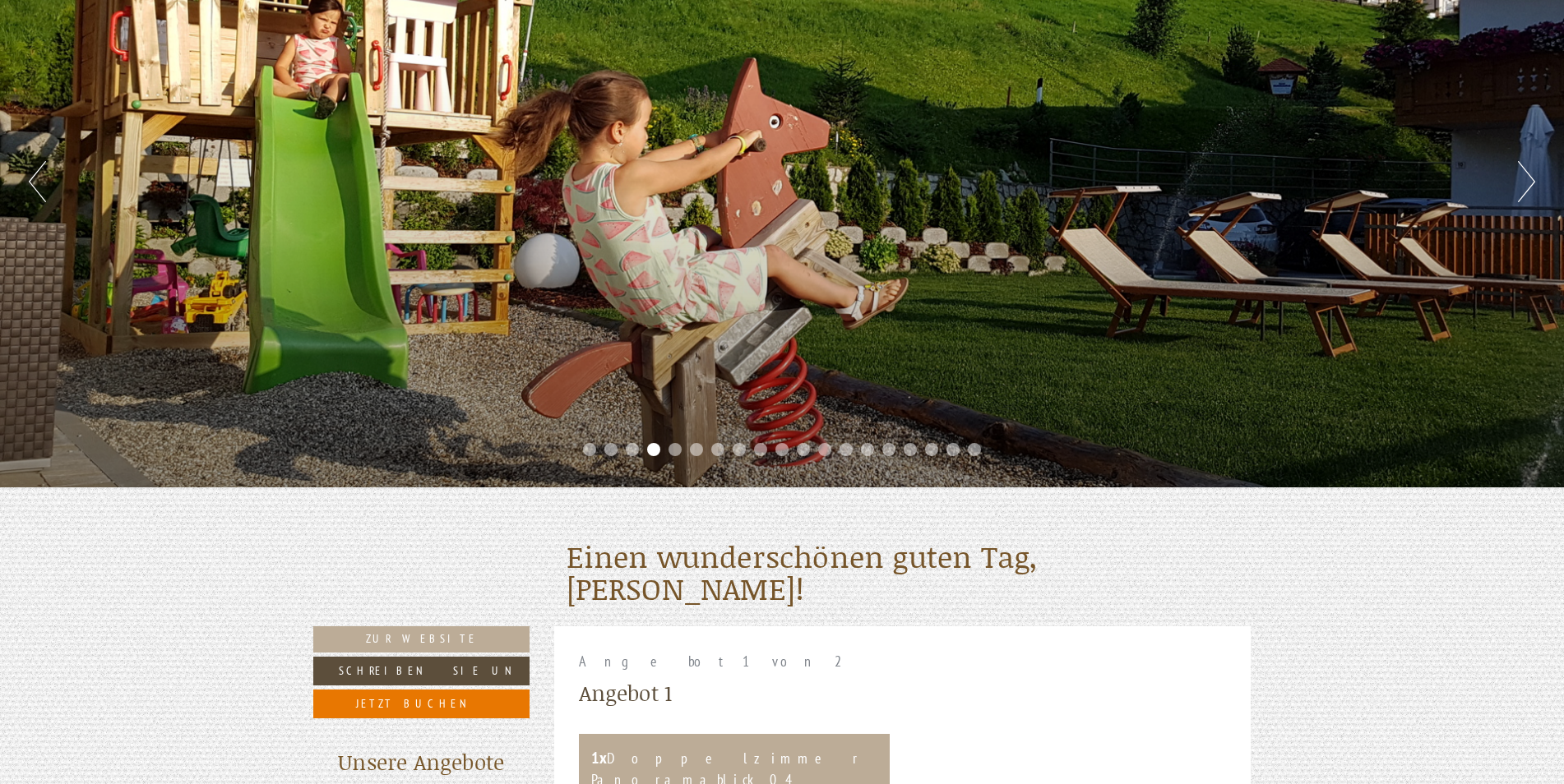
click at [1526, 177] on button "Next" at bounding box center [1526, 181] width 17 height 41
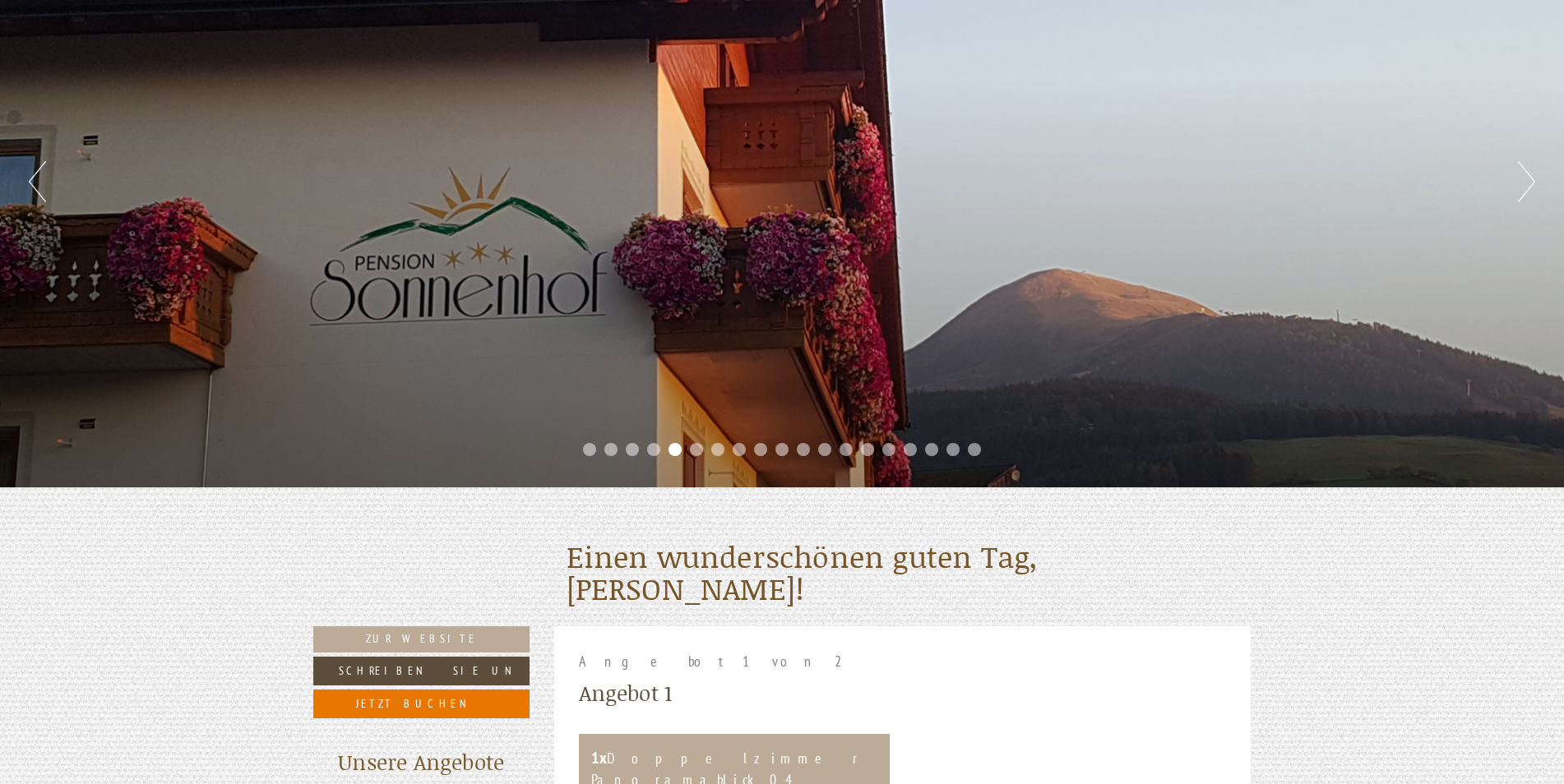
click at [1526, 177] on button "Next" at bounding box center [1526, 181] width 17 height 41
